Goal: Transaction & Acquisition: Book appointment/travel/reservation

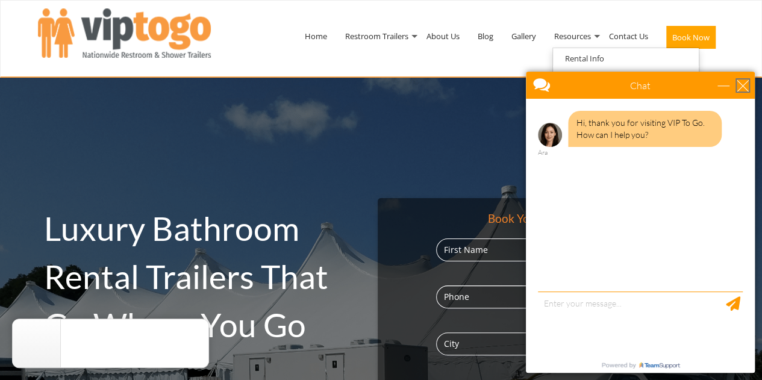
click at [745, 83] on div "close" at bounding box center [743, 86] width 12 height 12
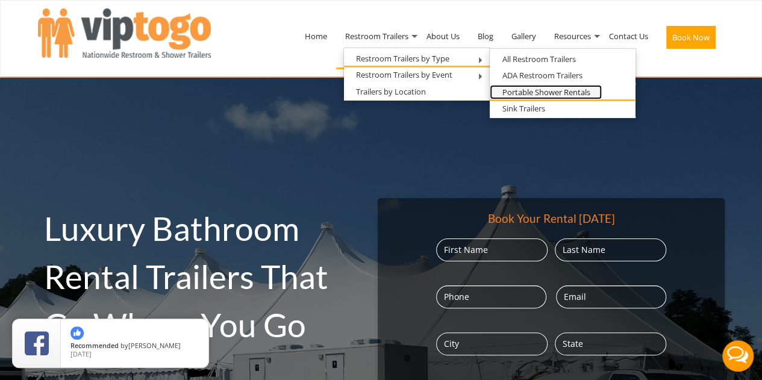
click at [516, 89] on link "Portable Shower Rentals" at bounding box center [546, 92] width 112 height 15
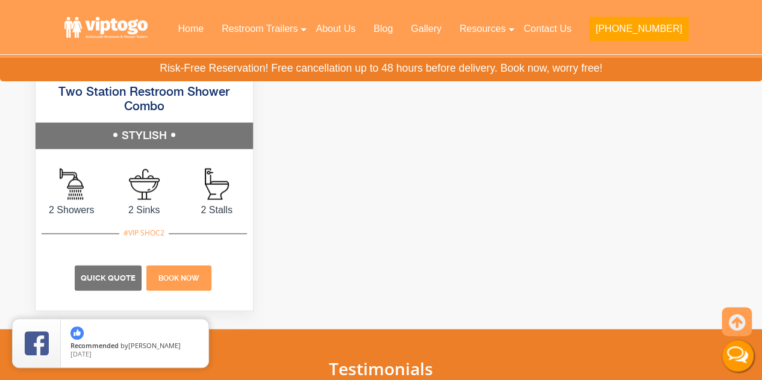
scroll to position [1205, 0]
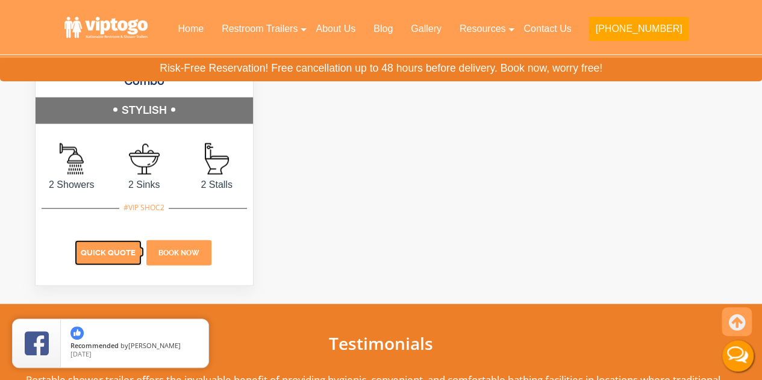
click at [106, 248] on span "Quick Quote" at bounding box center [108, 252] width 55 height 9
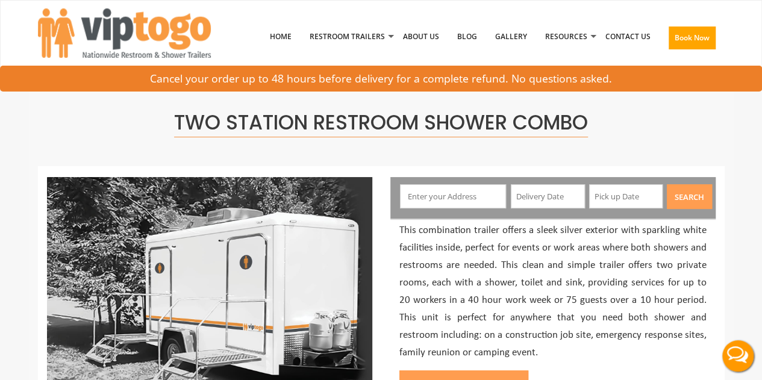
click at [428, 204] on input "text" at bounding box center [453, 196] width 106 height 24
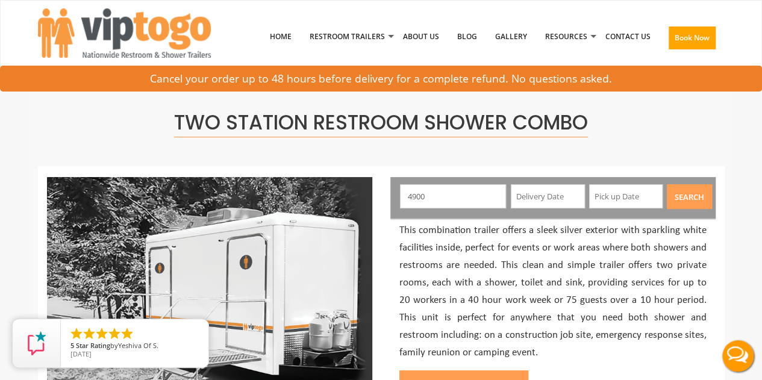
type input "4900 Triphammer Rd, Geneseo, NY, USA"
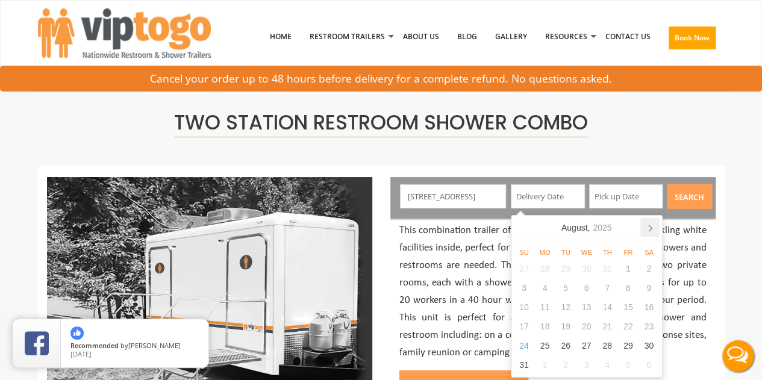
click at [652, 236] on icon at bounding box center [649, 227] width 19 height 19
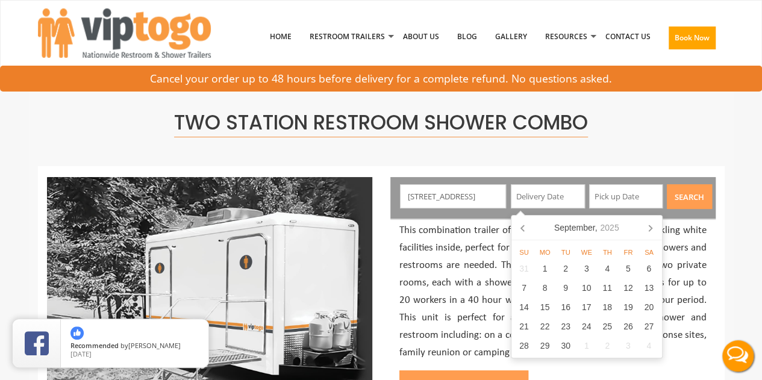
click at [652, 236] on icon at bounding box center [649, 227] width 19 height 19
click at [630, 292] on div "10" at bounding box center [628, 287] width 21 height 19
type input "10/10/2025"
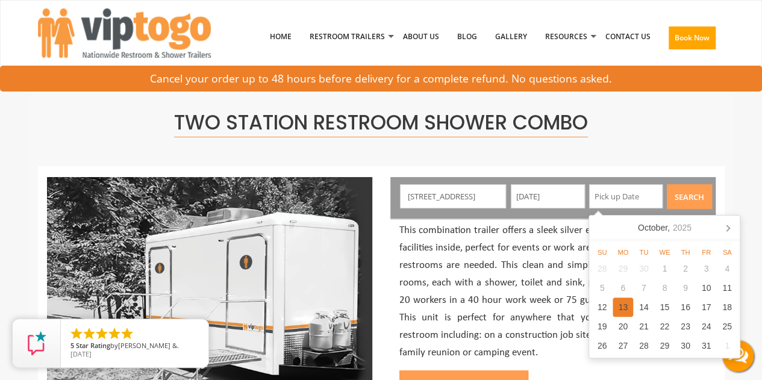
click at [617, 305] on div "13" at bounding box center [623, 307] width 21 height 19
type input "10/13/2025"
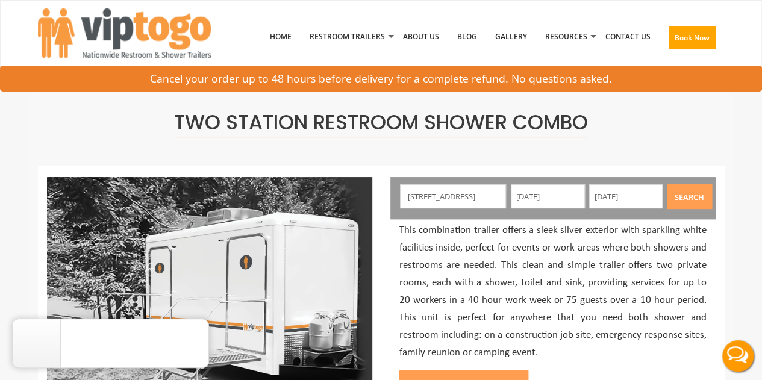
click at [713, 142] on div "Two Station Restroom Shower Combo" at bounding box center [381, 121] width 687 height 89
click at [699, 187] on button "Search" at bounding box center [689, 196] width 45 height 25
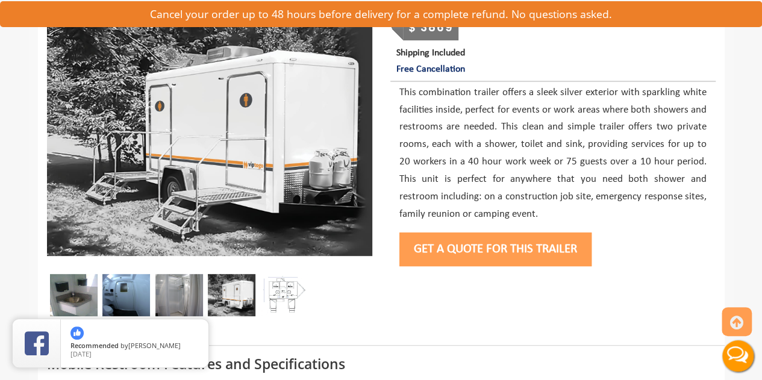
scroll to position [181, 0]
